Goal: Transaction & Acquisition: Purchase product/service

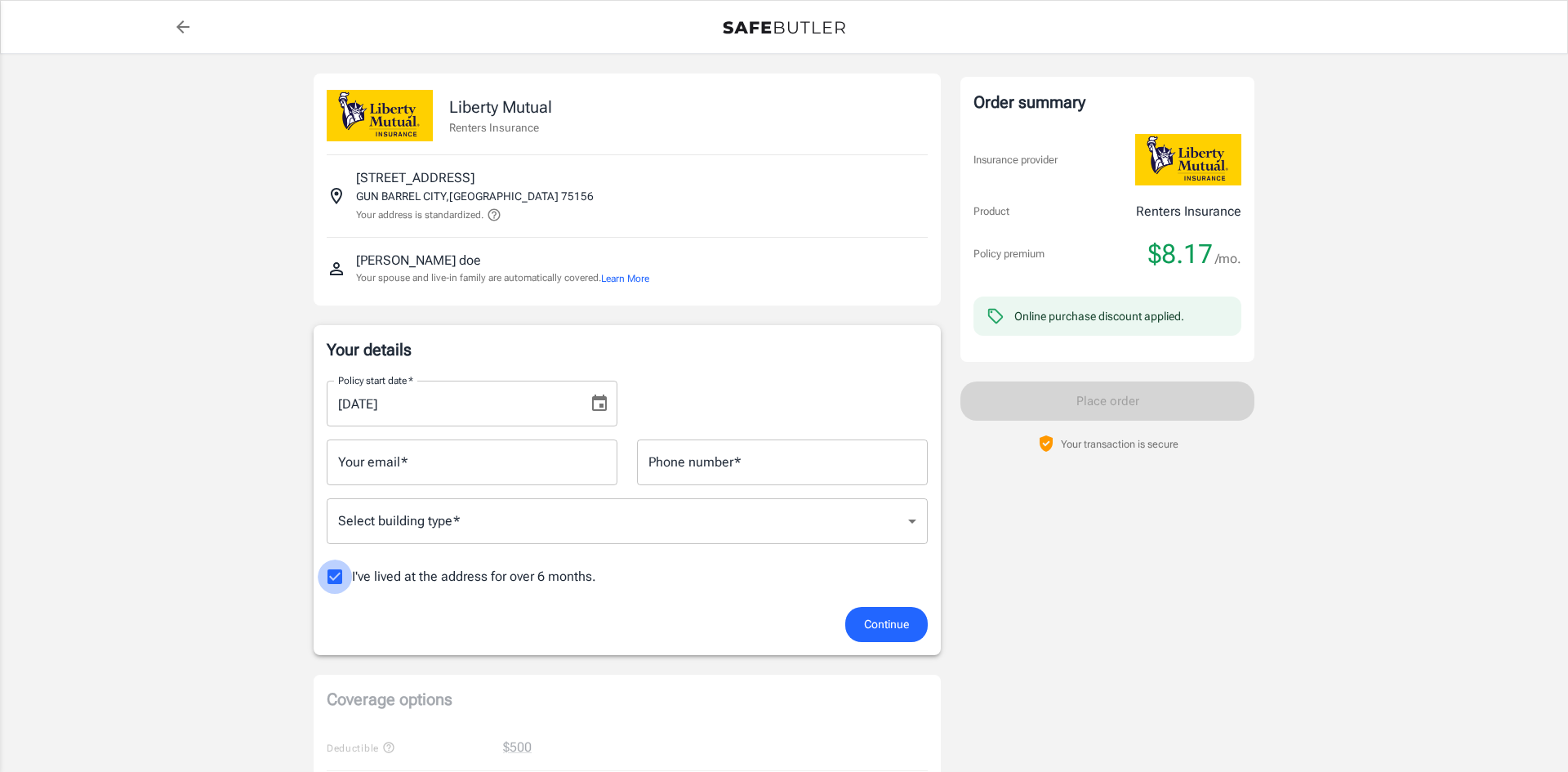
click at [336, 575] on input "I've lived at the address for over 6 months." at bounding box center [335, 577] width 35 height 35
checkbox input "false"
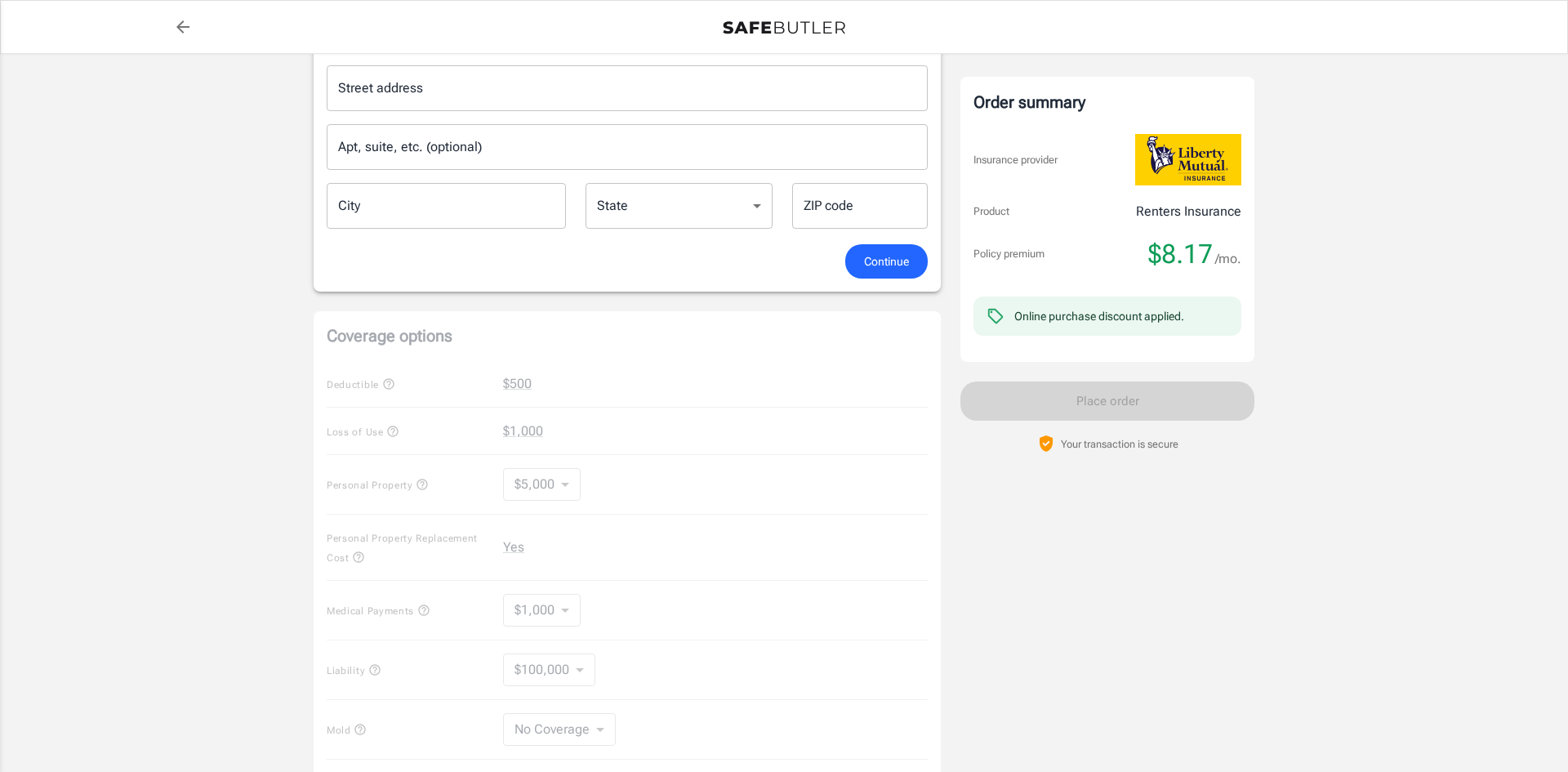
scroll to position [598, 0]
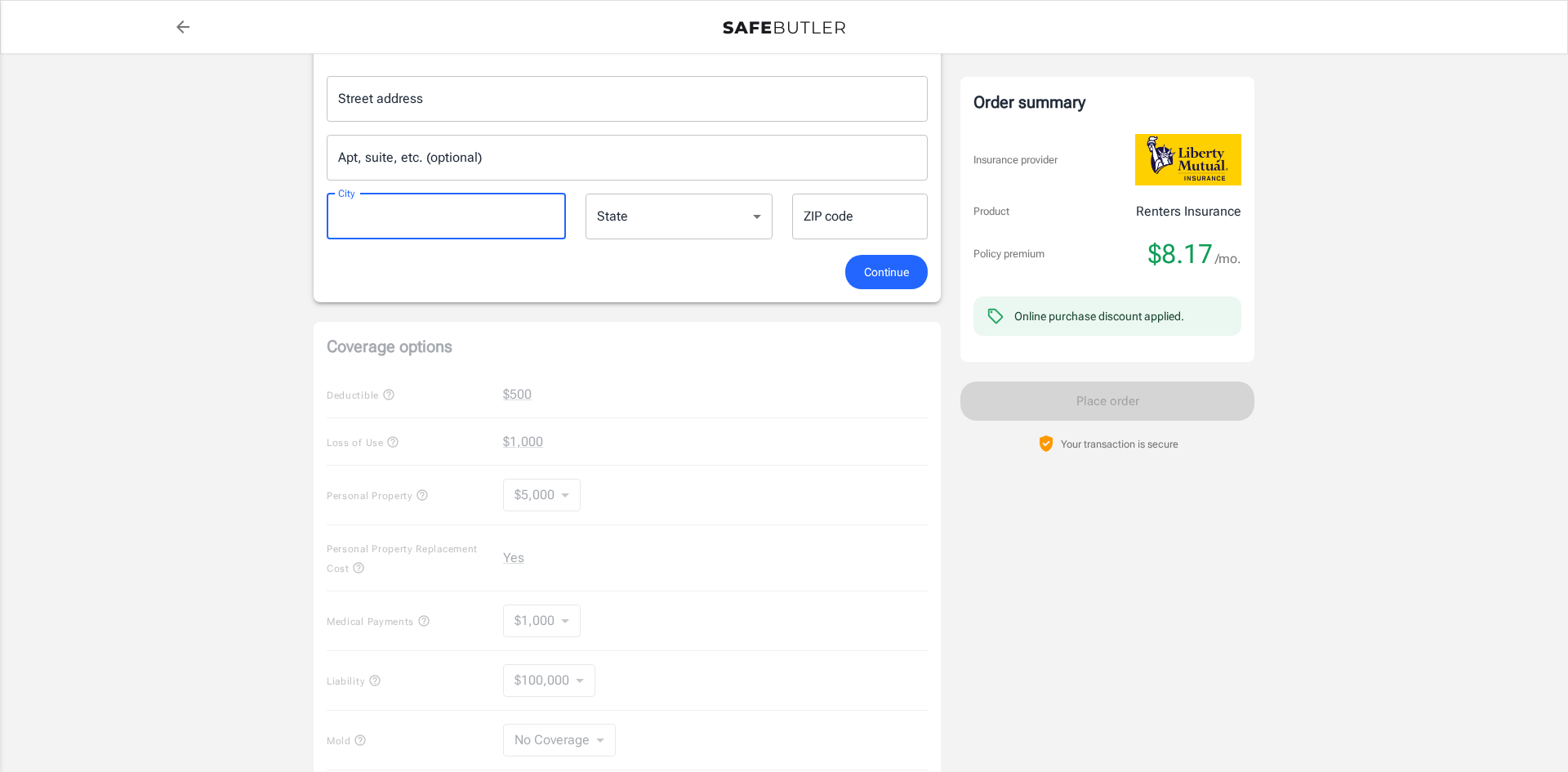
click at [424, 225] on input "City" at bounding box center [446, 216] width 239 height 46
type input "Gun [GEOGRAPHIC_DATA]"
type input "9032755943"
type input "[STREET_ADDRESS]"
type input "75156"
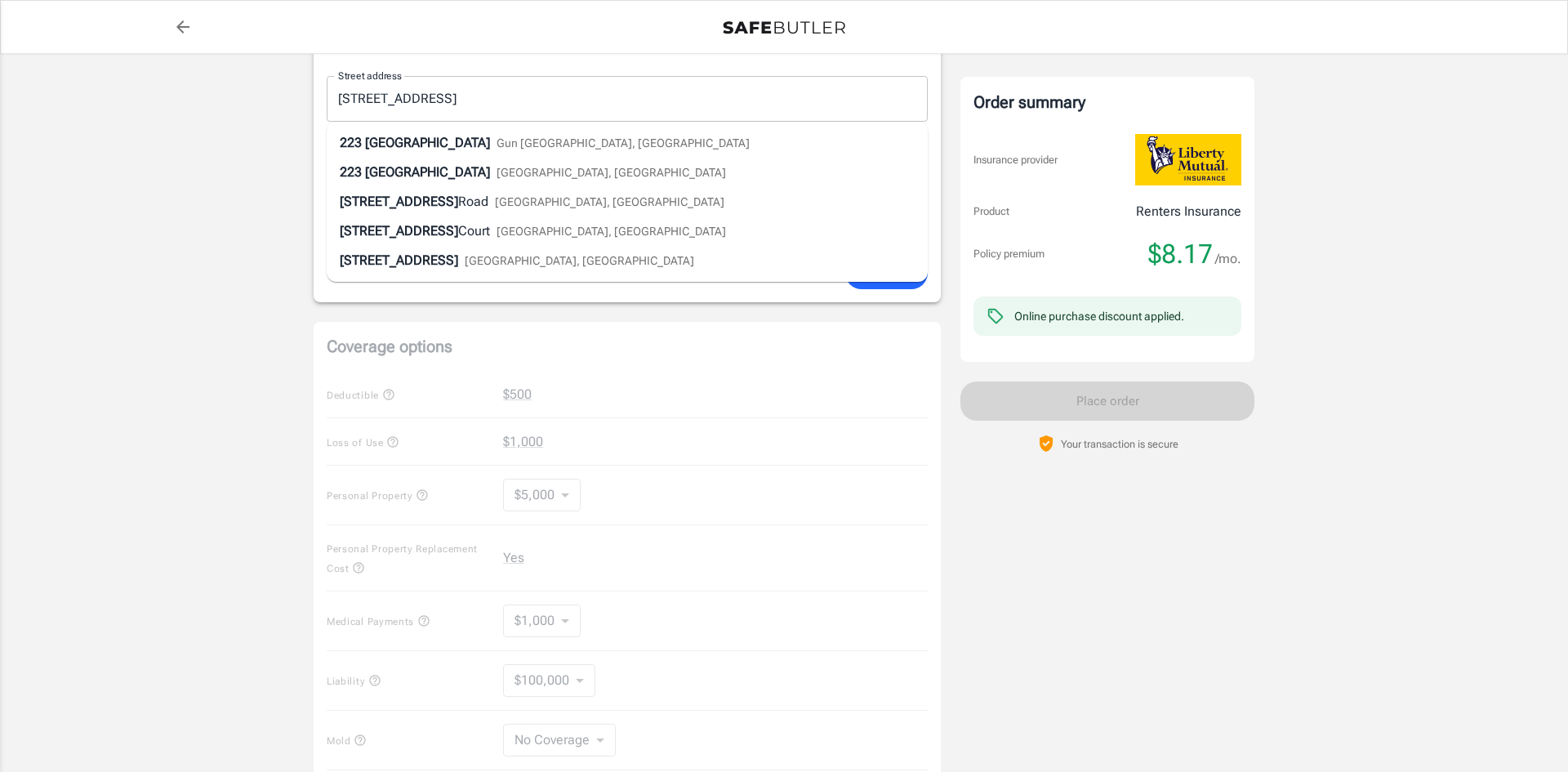
click at [288, 237] on div "Policy premium $ 8.17 /mo Liberty Mutual Renters Insurance [STREET_ADDRESS] You…" at bounding box center [784, 296] width 1568 height 1680
click at [61, 173] on div "Policy premium $ 8.17 /mo Liberty Mutual Renters Insurance [STREET_ADDRESS] You…" at bounding box center [784, 296] width 1568 height 1680
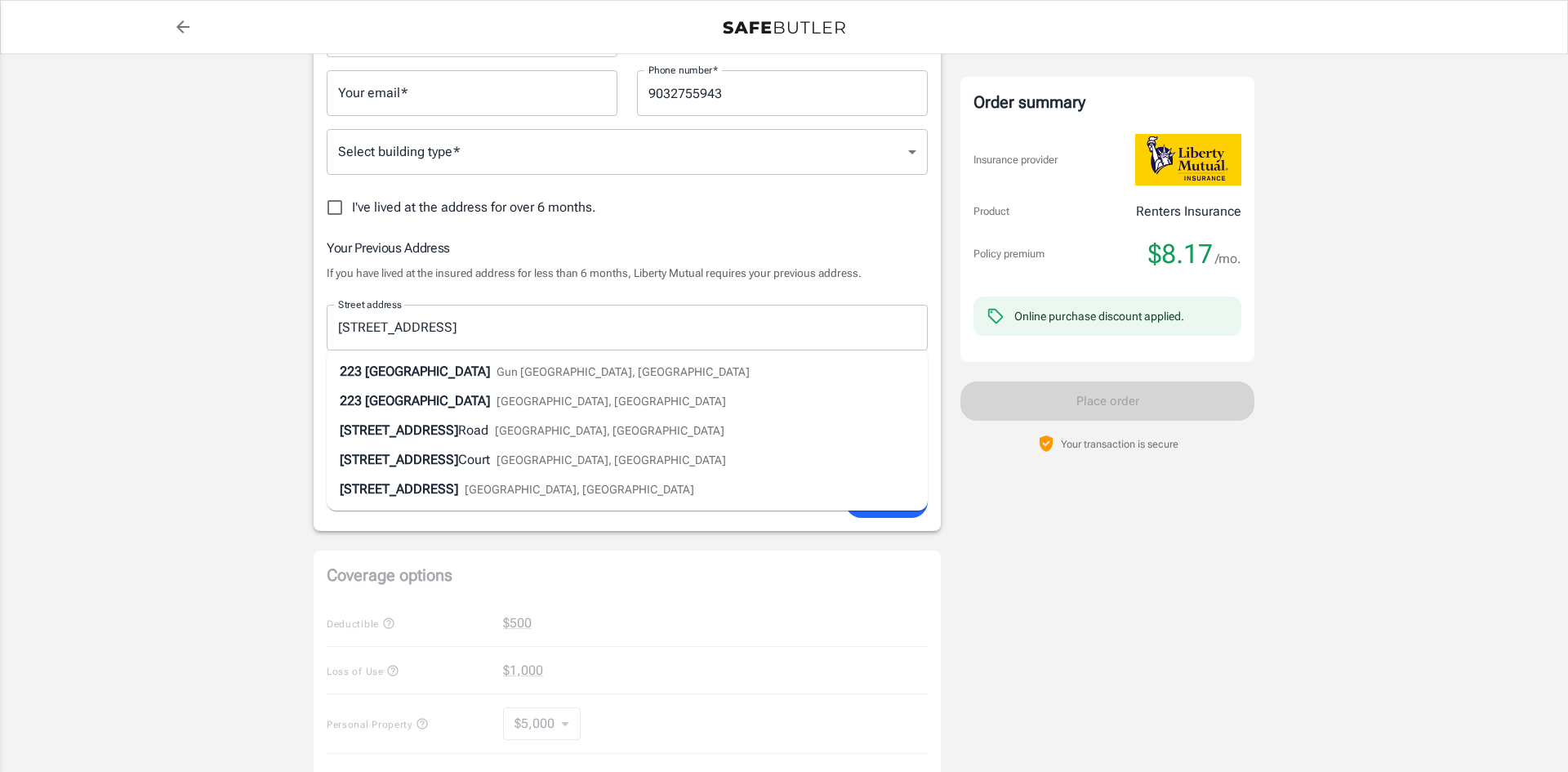
scroll to position [366, 0]
click at [908, 331] on icon "Clear" at bounding box center [910, 331] width 16 height 16
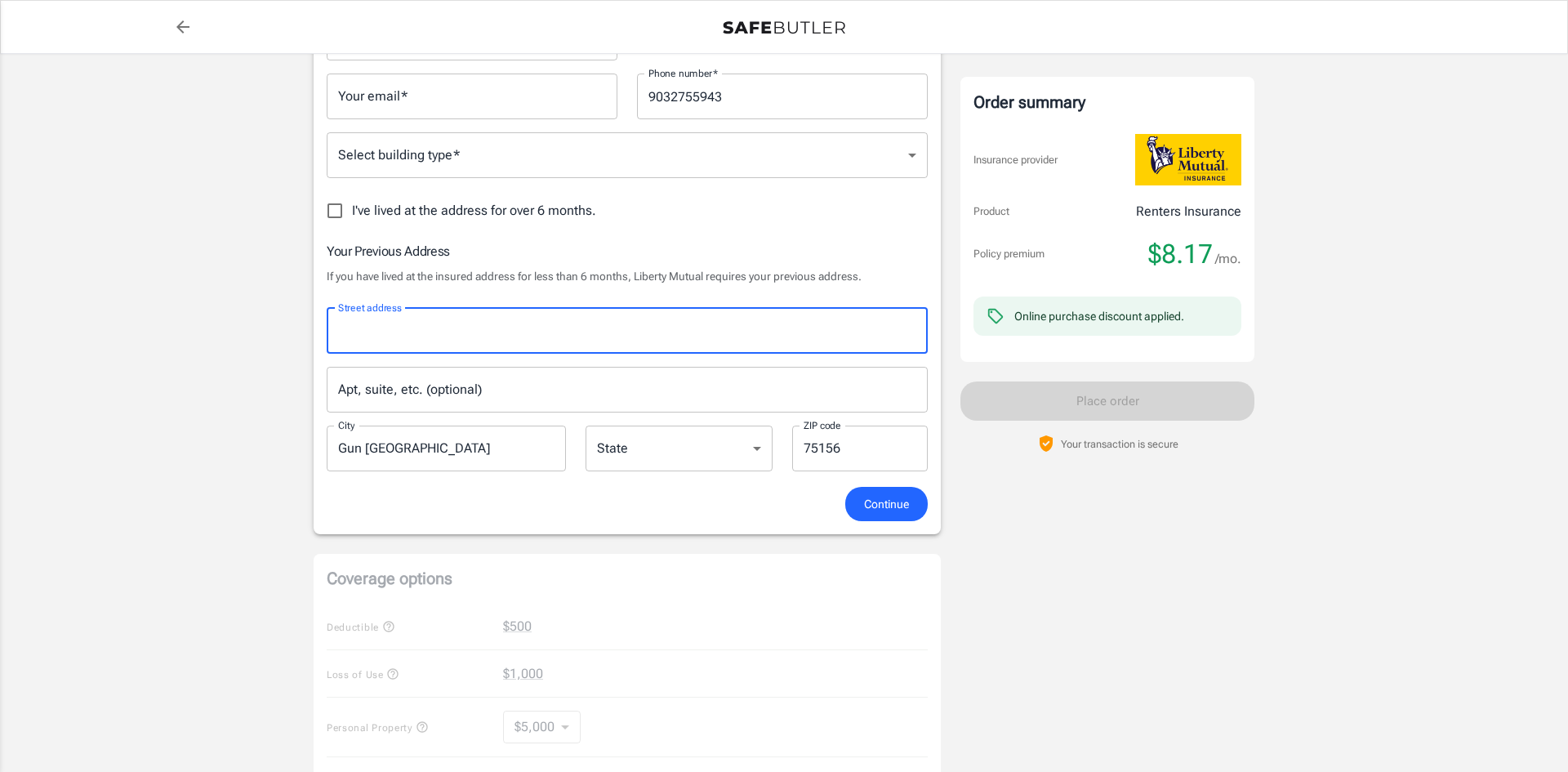
click at [384, 328] on input "Street address" at bounding box center [627, 331] width 586 height 31
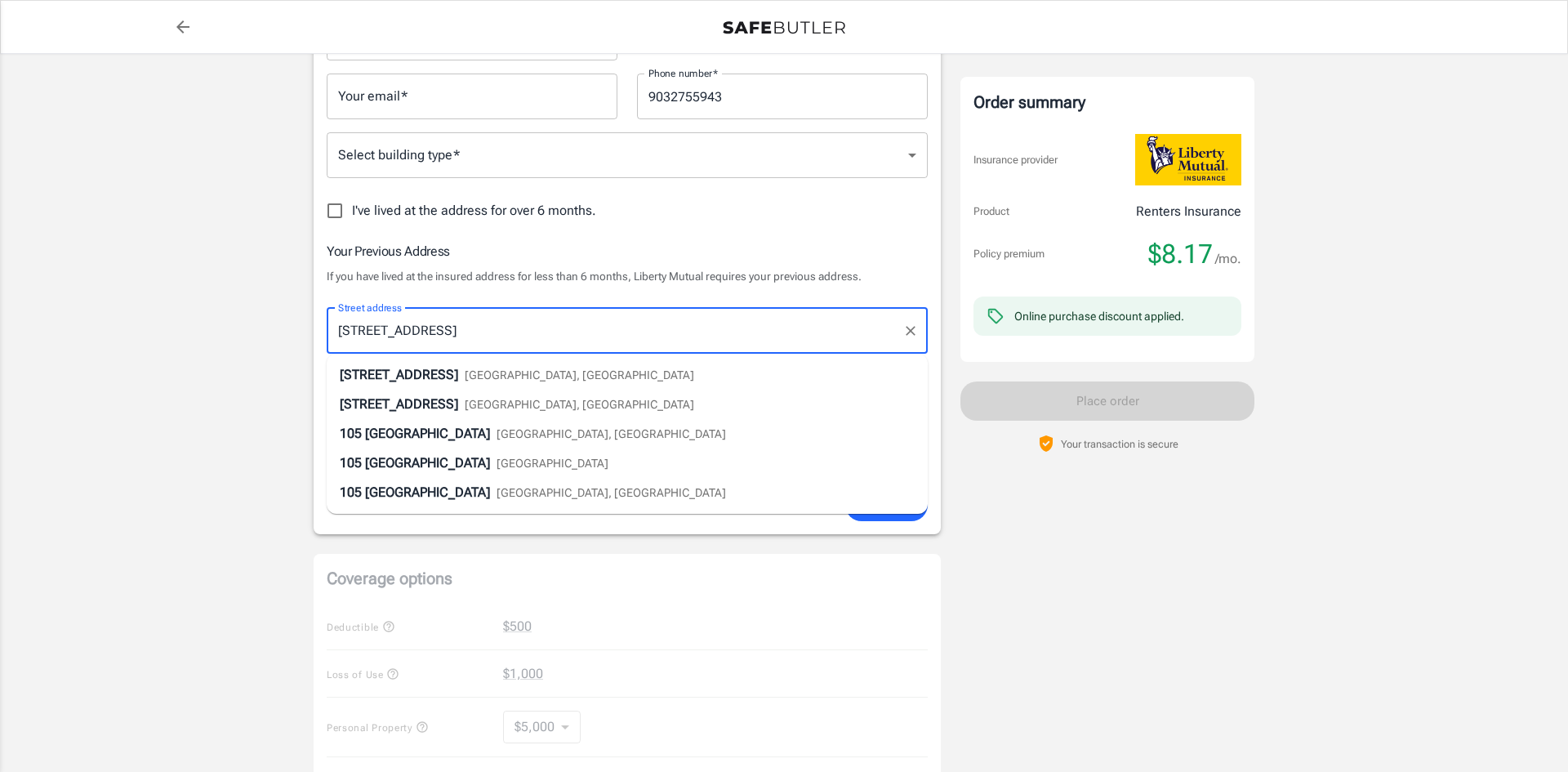
type input "[STREET_ADDRESS]"
click at [231, 323] on div "Policy premium $ 8.17 /mo Liberty Mutual Renters Insurance [STREET_ADDRESS] You…" at bounding box center [784, 528] width 1568 height 1680
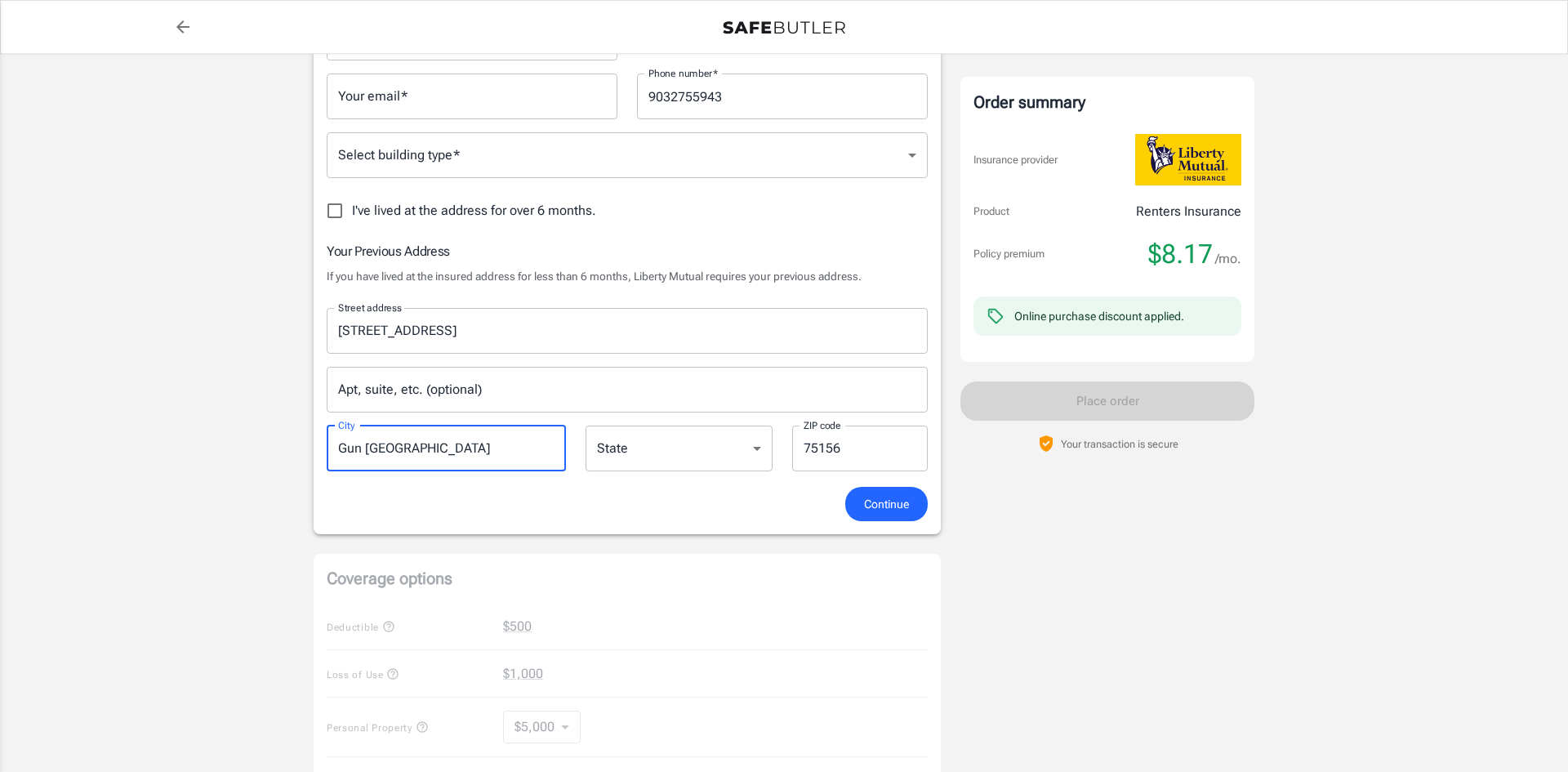
drag, startPoint x: 452, startPoint y: 452, endPoint x: 301, endPoint y: 478, distance: 153.2
click at [301, 478] on div "Liberty Mutual Renters Insurance [STREET_ADDRESS] Your address is standardized.…" at bounding box center [783, 528] width 980 height 1680
type input "mabank"
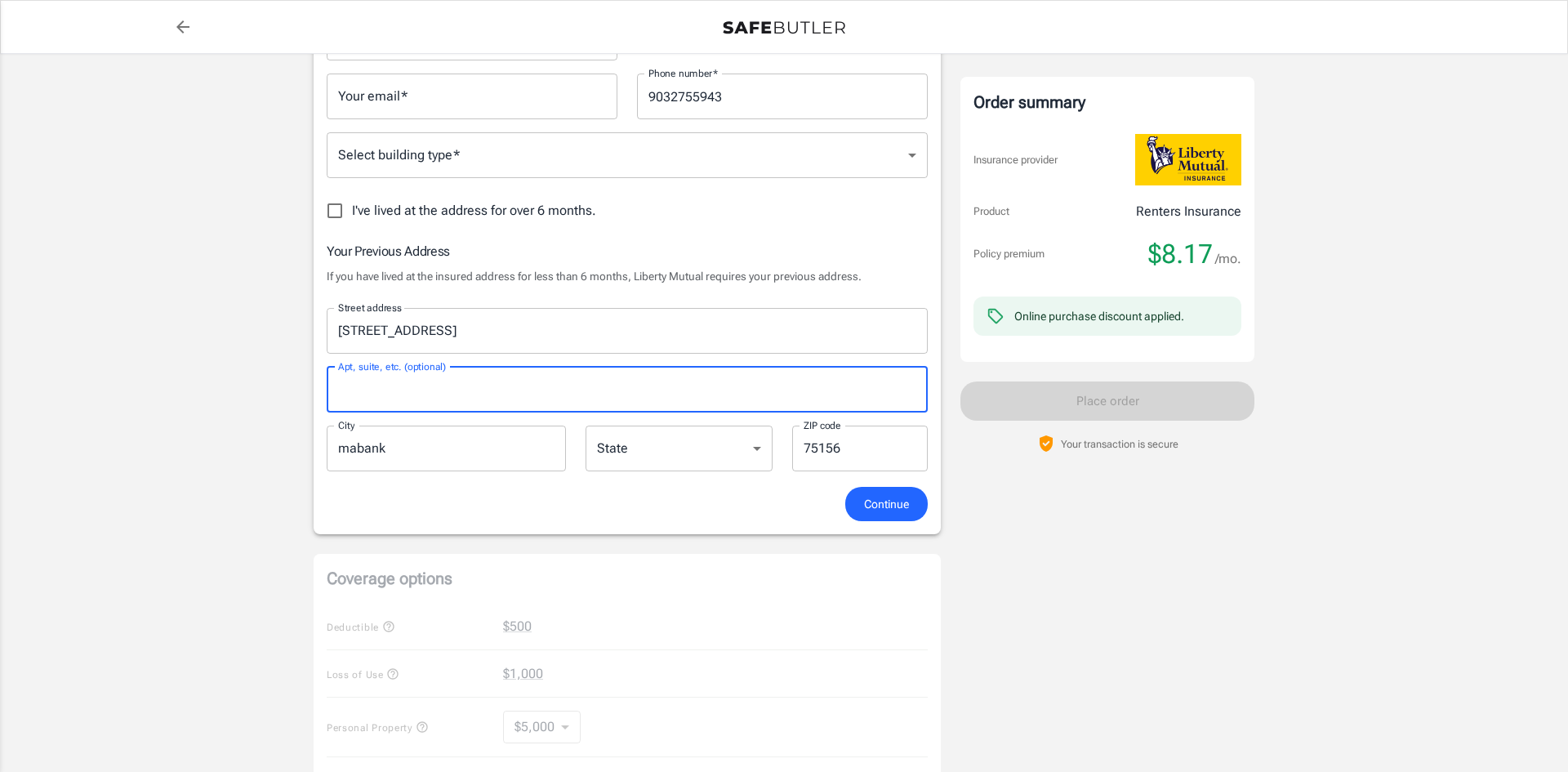
click at [378, 389] on input "Apt, suite, etc. (optional)" at bounding box center [627, 389] width 601 height 46
type input "unit w"
click at [901, 511] on span "Continue" at bounding box center [887, 504] width 45 height 21
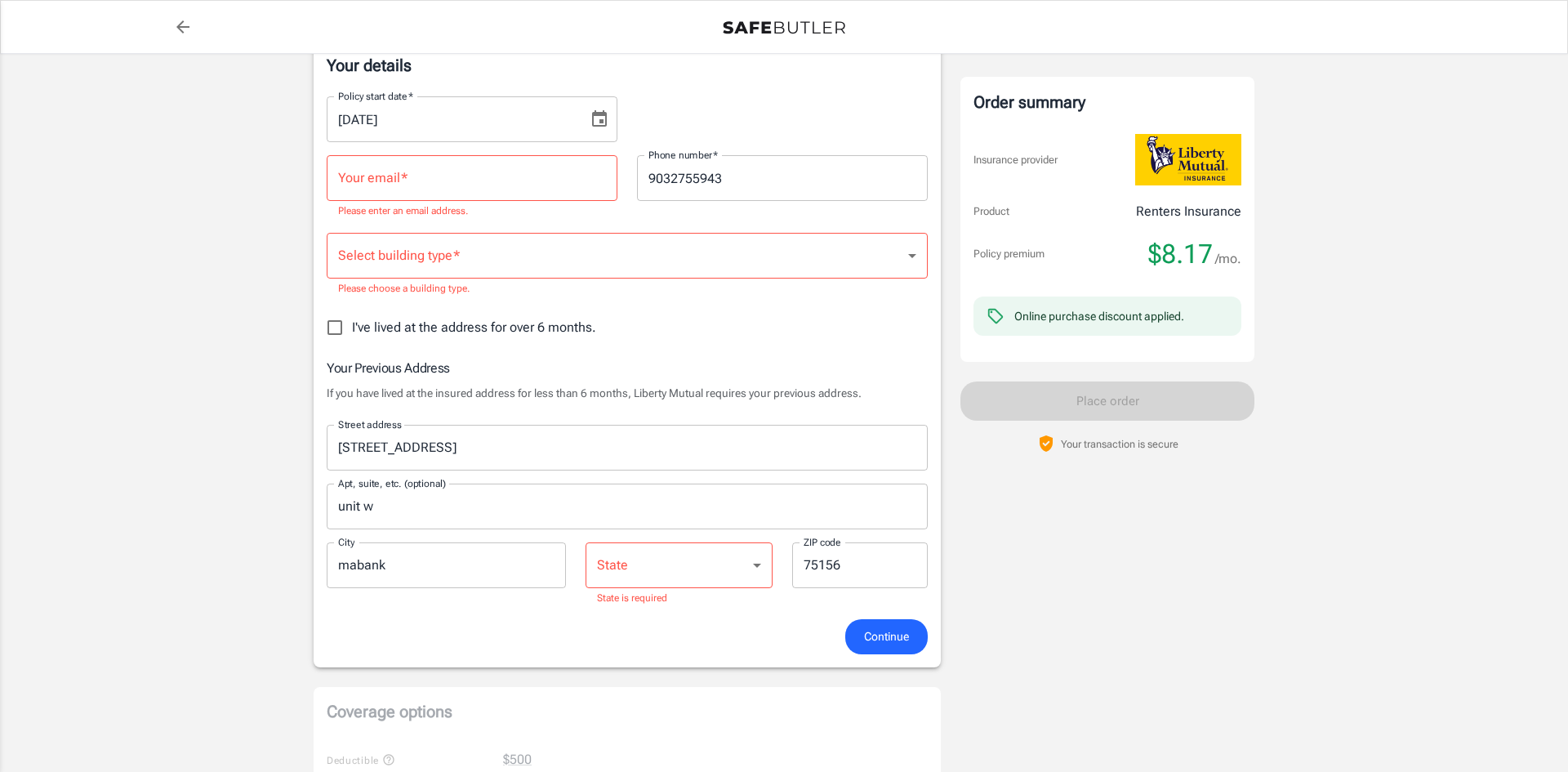
scroll to position [358, 0]
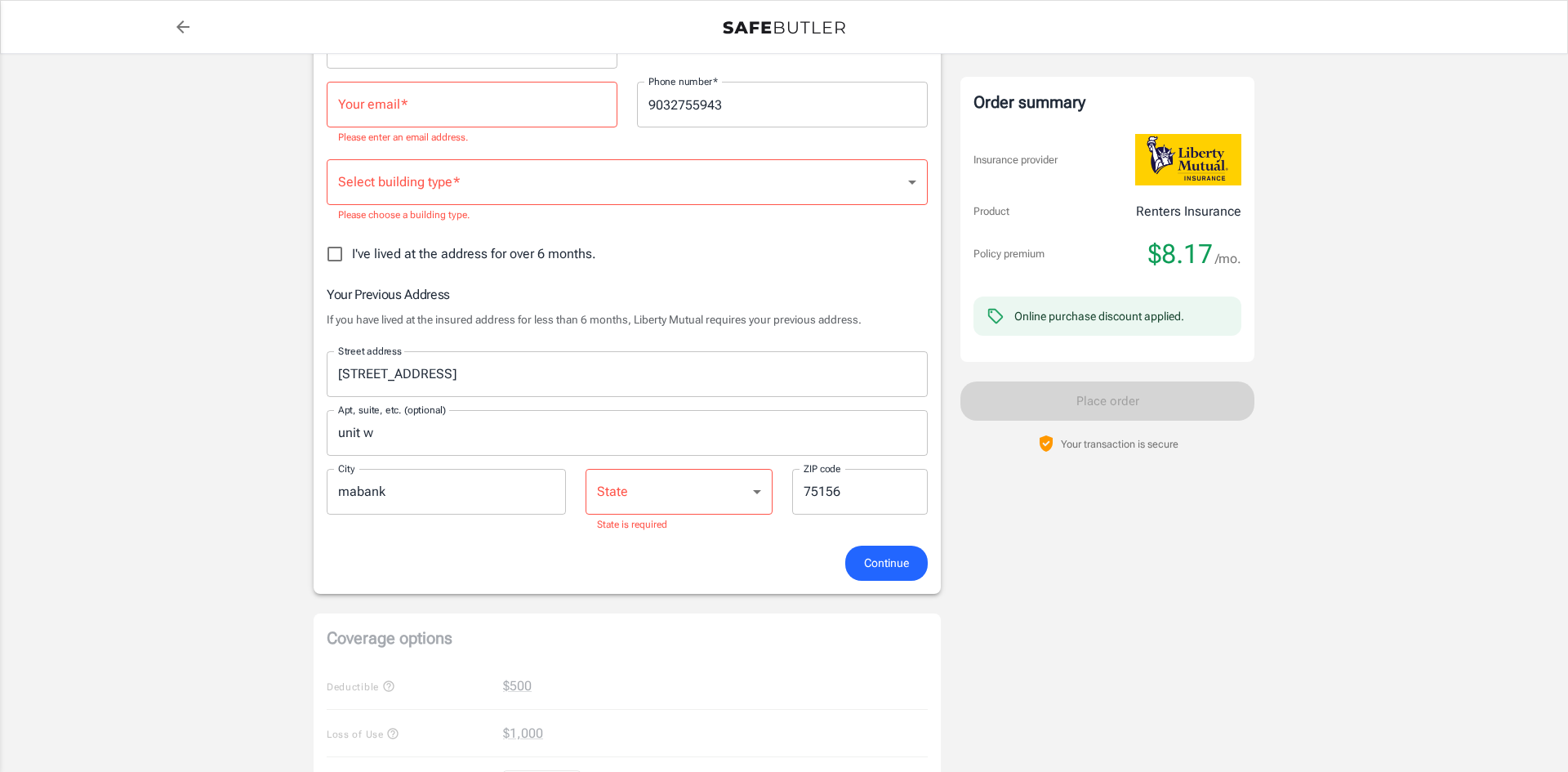
click at [684, 499] on select "[US_STATE] [US_STATE] [US_STATE] [US_STATE] [US_STATE] [US_STATE] [US_STATE] [U…" at bounding box center [679, 491] width 187 height 46
select select "[GEOGRAPHIC_DATA]"
click at [585, 469] on select "[US_STATE] [US_STATE] [US_STATE] [US_STATE] [US_STATE] [US_STATE] [US_STATE] [U…" at bounding box center [679, 491] width 187 height 46
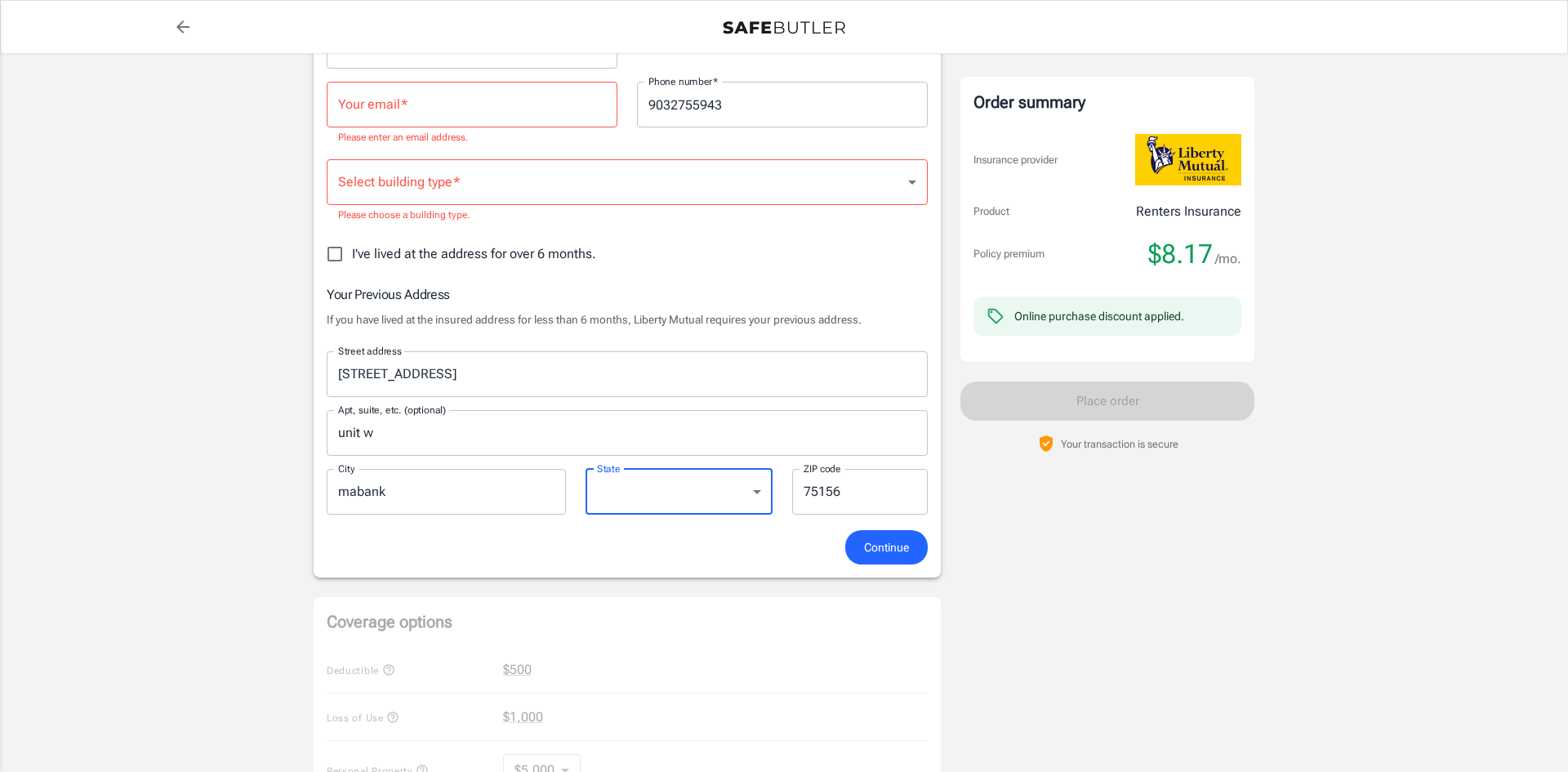
click at [885, 540] on span "Continue" at bounding box center [887, 547] width 45 height 21
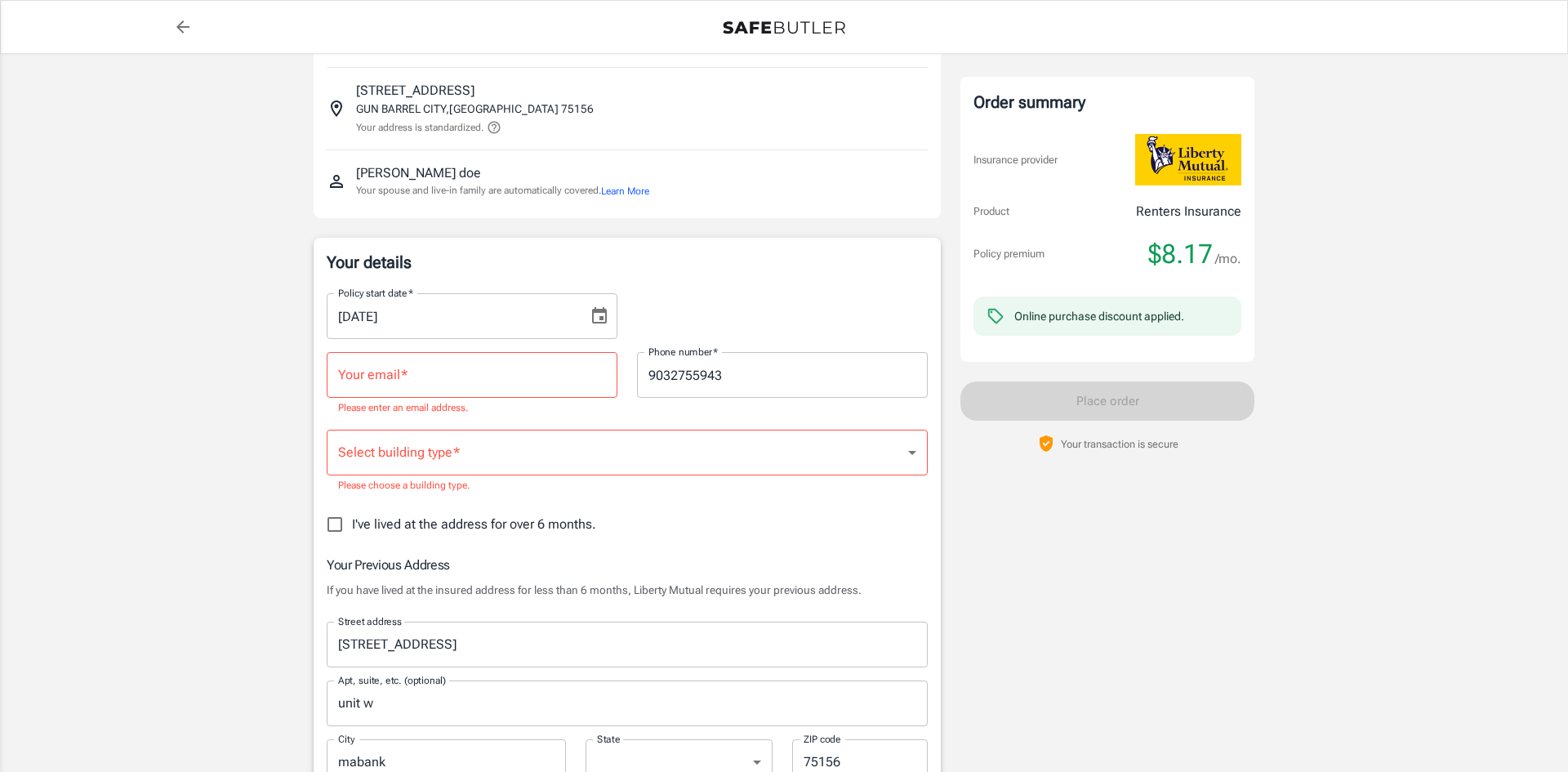
scroll to position [77, 0]
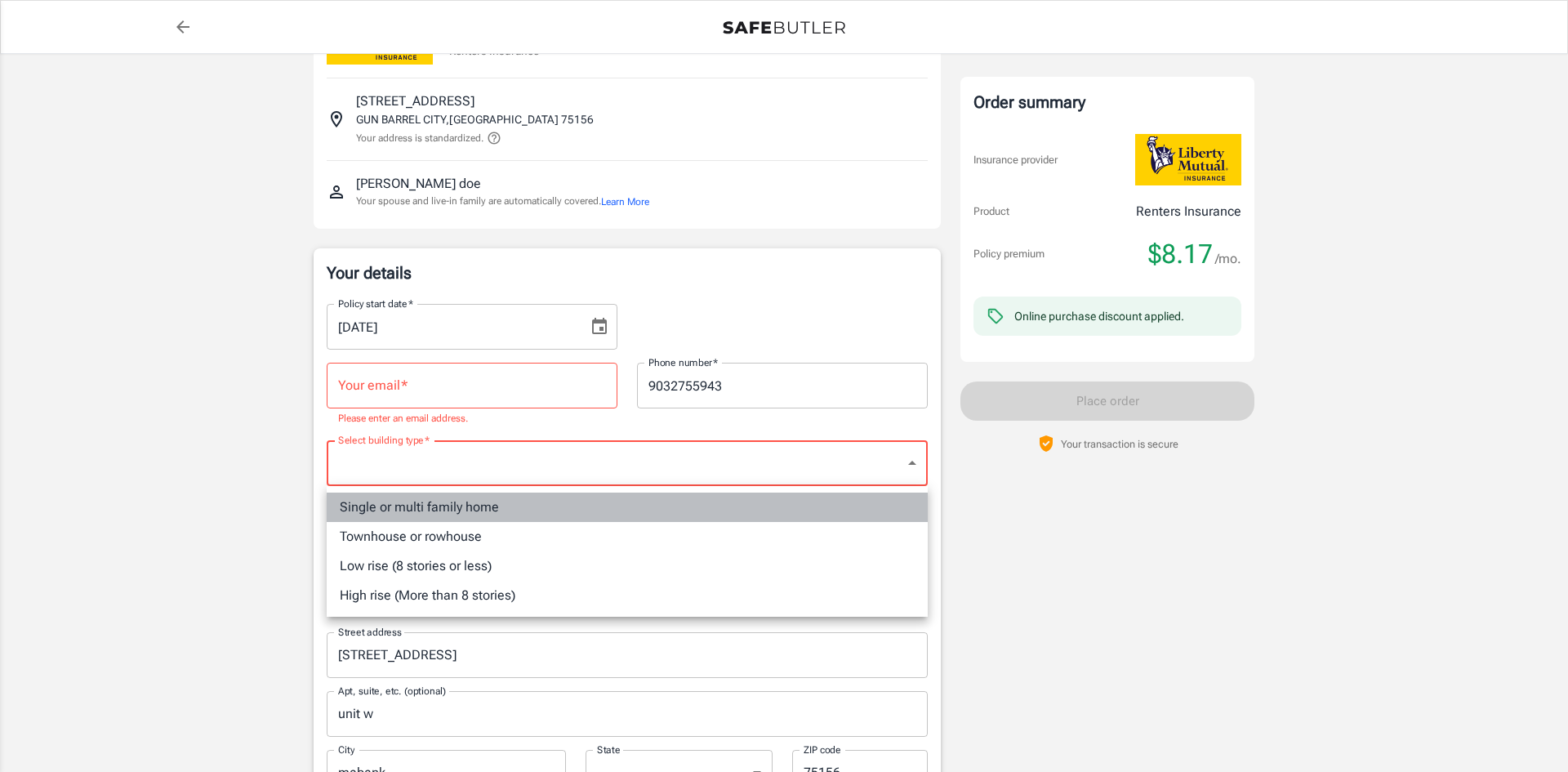
click at [758, 512] on li "Single or multi family home" at bounding box center [627, 507] width 601 height 29
type input "singlefamily"
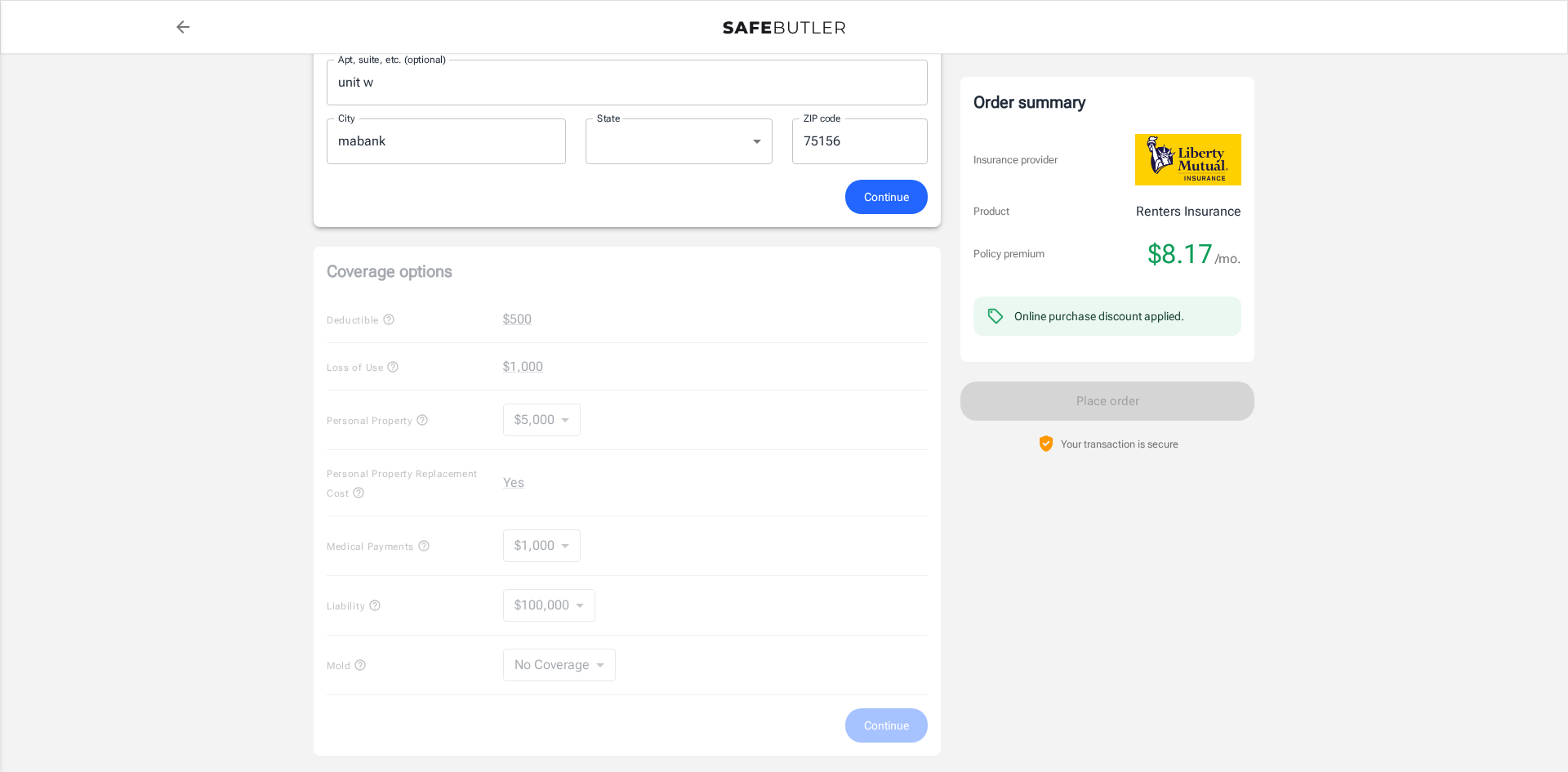
scroll to position [693, 0]
click at [540, 415] on div "Coverage options Deductible $500 Loss of Use $1,000 Personal Property $5,000 50…" at bounding box center [627, 499] width 627 height 509
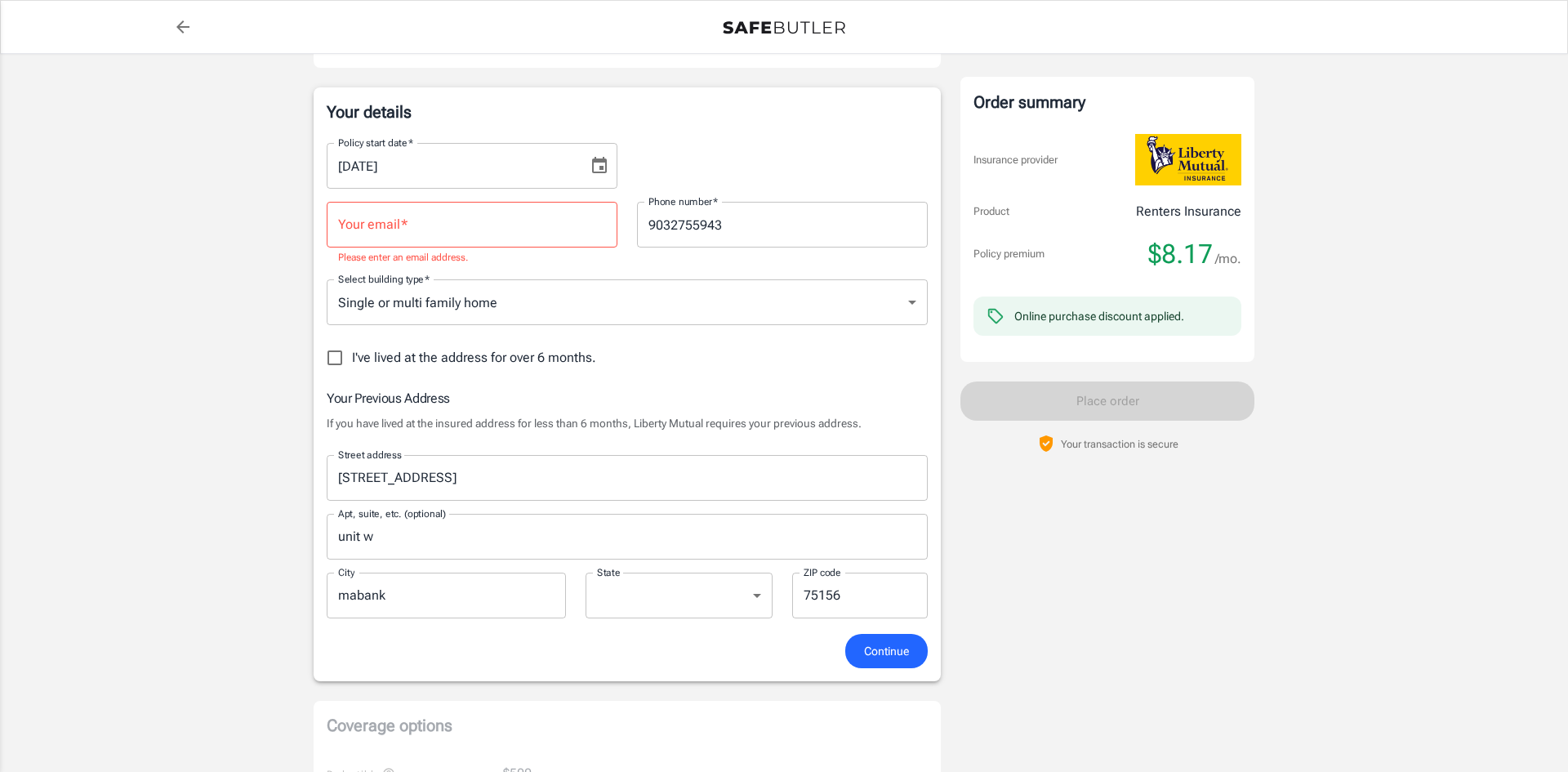
scroll to position [215, 0]
